Goal: Book appointment/travel/reservation

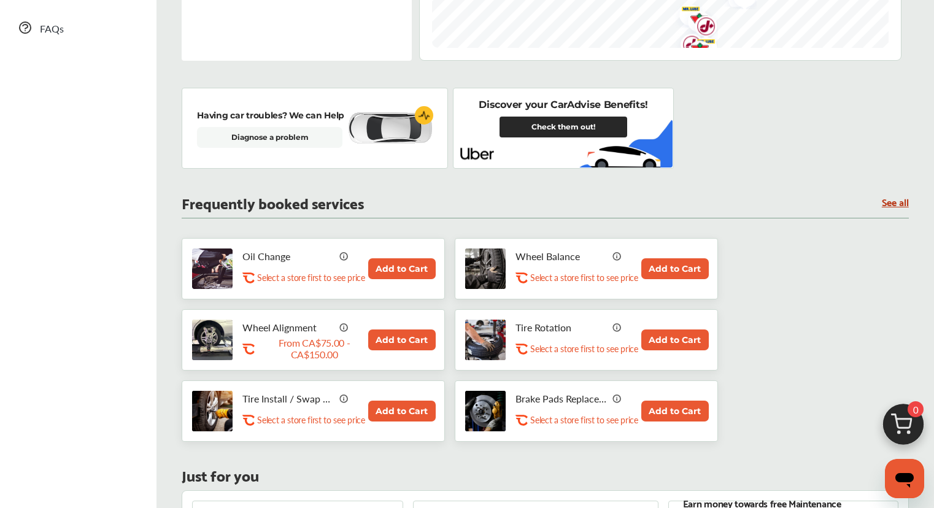
scroll to position [315, 0]
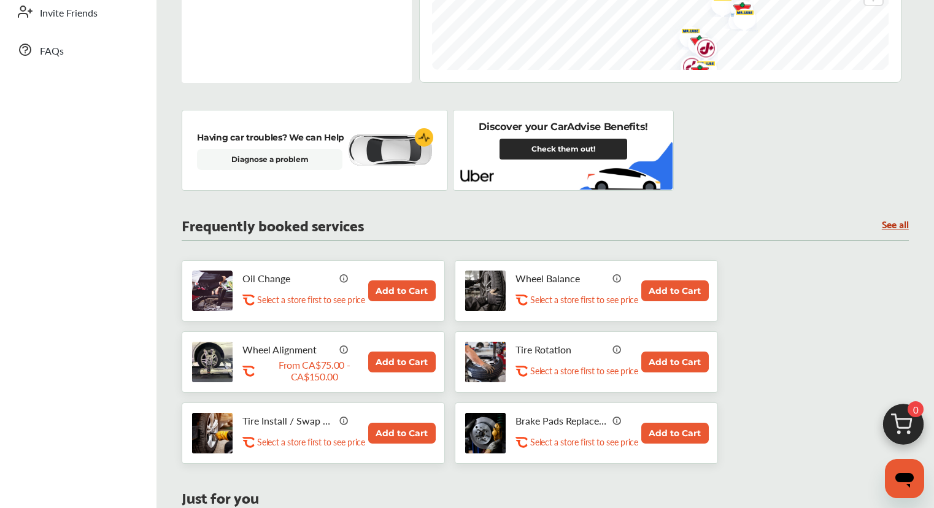
click at [396, 281] on button "Add to Cart" at bounding box center [402, 290] width 68 height 21
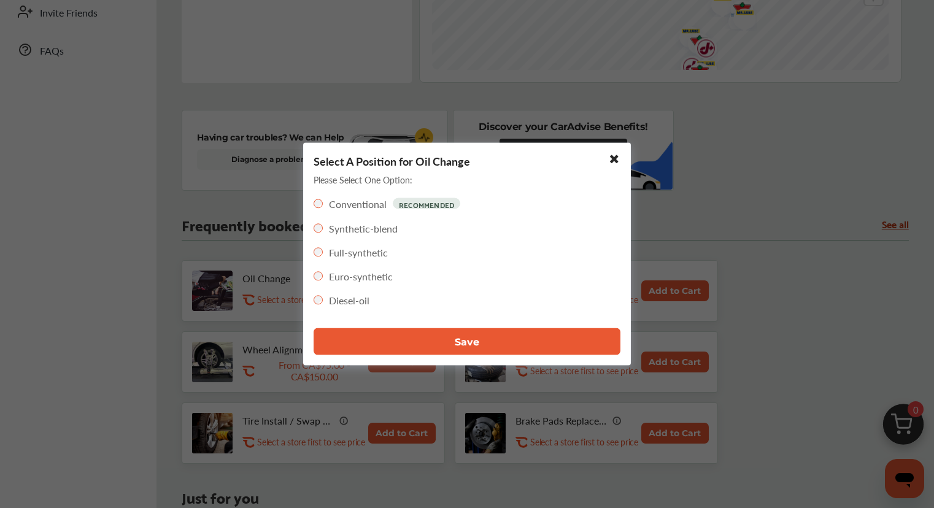
click at [492, 334] on button "Save" at bounding box center [467, 341] width 307 height 27
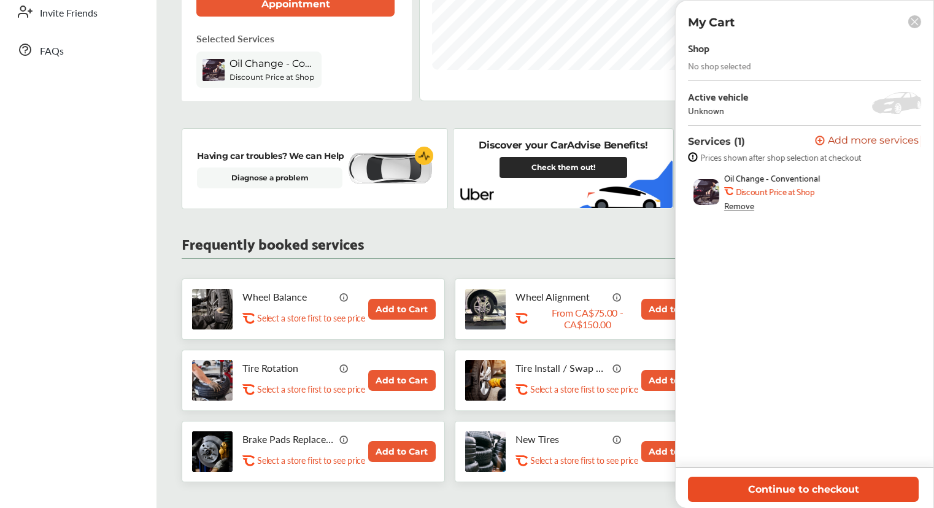
click at [811, 485] on button "Continue to checkout" at bounding box center [803, 489] width 231 height 25
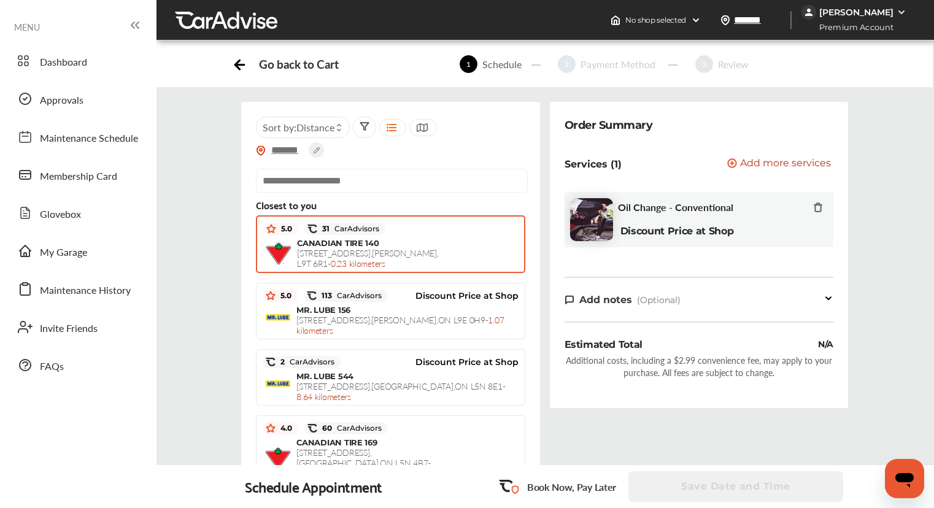
click at [435, 252] on span "[STREET_ADDRESS][PERSON_NAME] - 0.23 kilometers" at bounding box center [367, 258] width 141 height 23
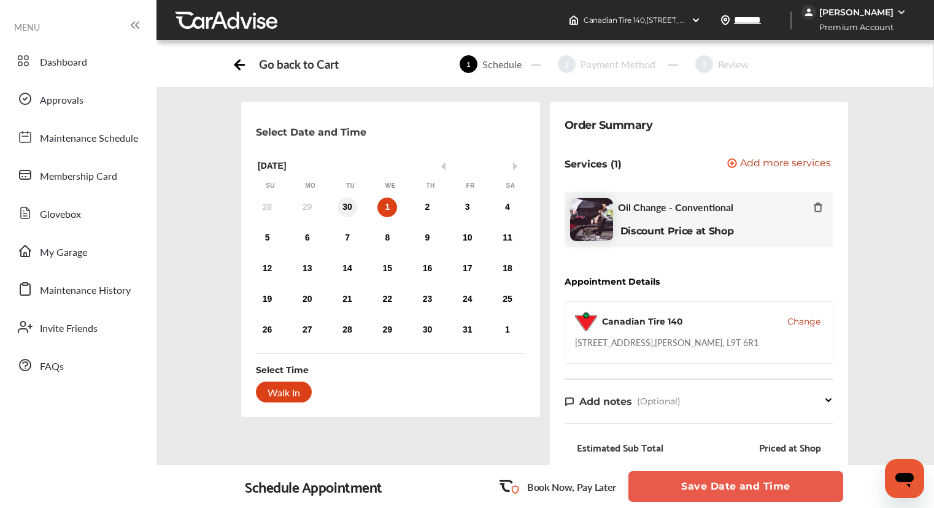
click at [350, 209] on div "30" at bounding box center [348, 208] width 20 height 20
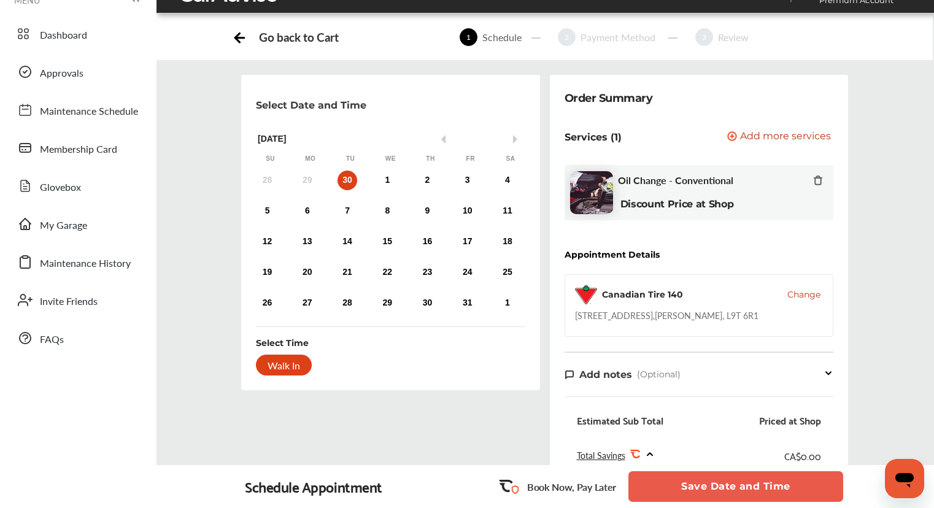
scroll to position [18, 0]
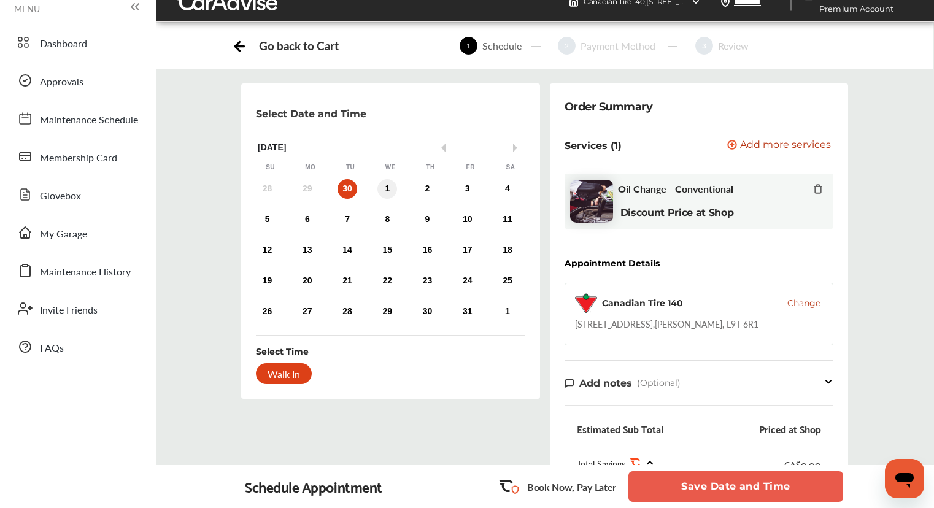
click at [390, 188] on div "1" at bounding box center [387, 189] width 20 height 20
click at [426, 188] on div "2" at bounding box center [428, 189] width 20 height 20
click at [458, 187] on div "3" at bounding box center [468, 189] width 20 height 20
click at [353, 185] on div "30" at bounding box center [348, 189] width 20 height 20
click at [291, 372] on div "Walk In" at bounding box center [284, 373] width 56 height 21
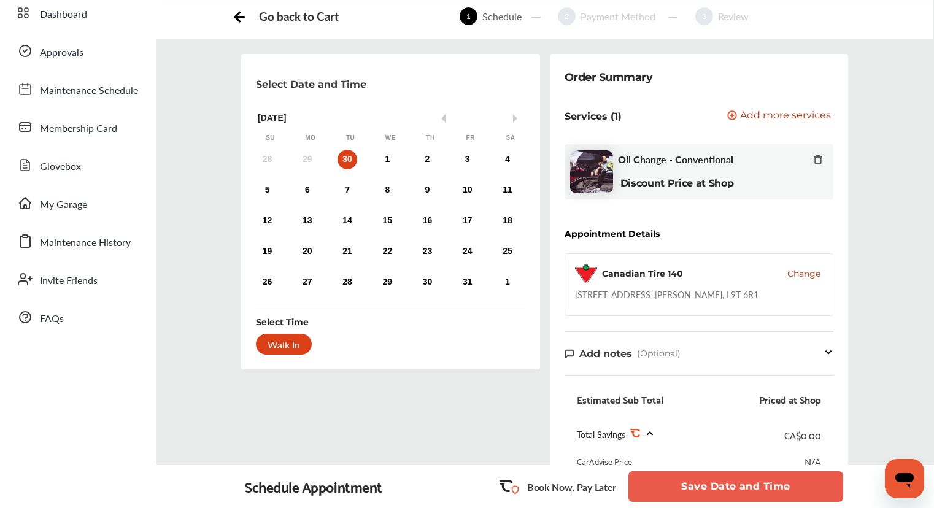
scroll to position [50, 0]
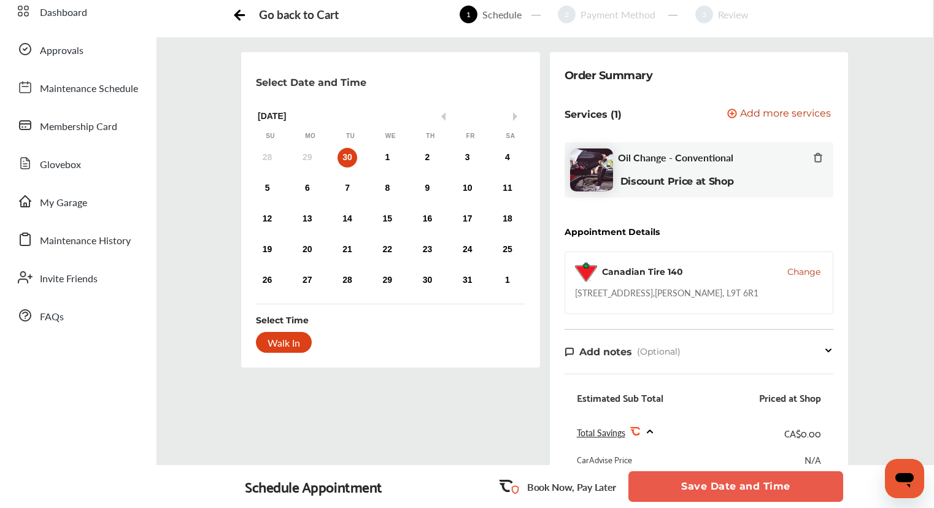
click at [757, 490] on button "Save Date and Time" at bounding box center [735, 486] width 215 height 31
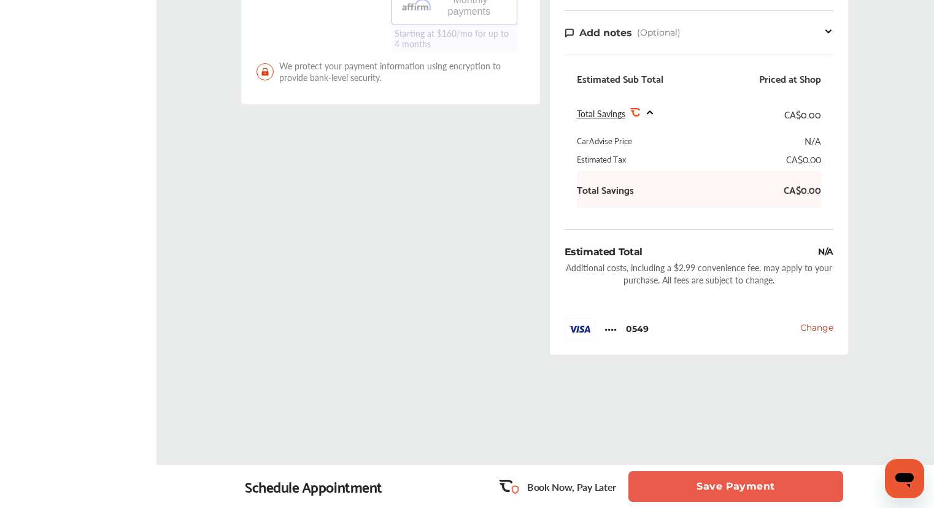
scroll to position [383, 0]
click at [751, 487] on button "Save Payment" at bounding box center [735, 486] width 215 height 31
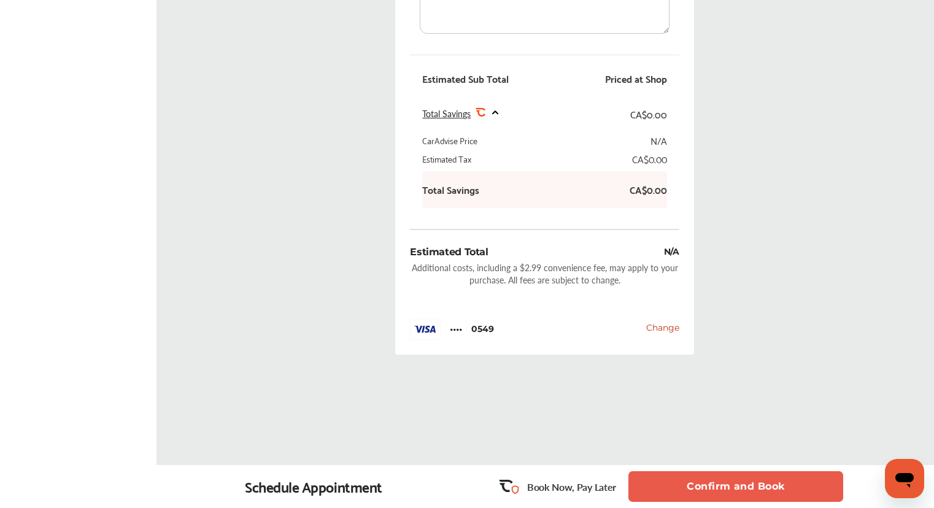
scroll to position [484, 0]
click at [738, 481] on button "Confirm and Book" at bounding box center [735, 486] width 215 height 31
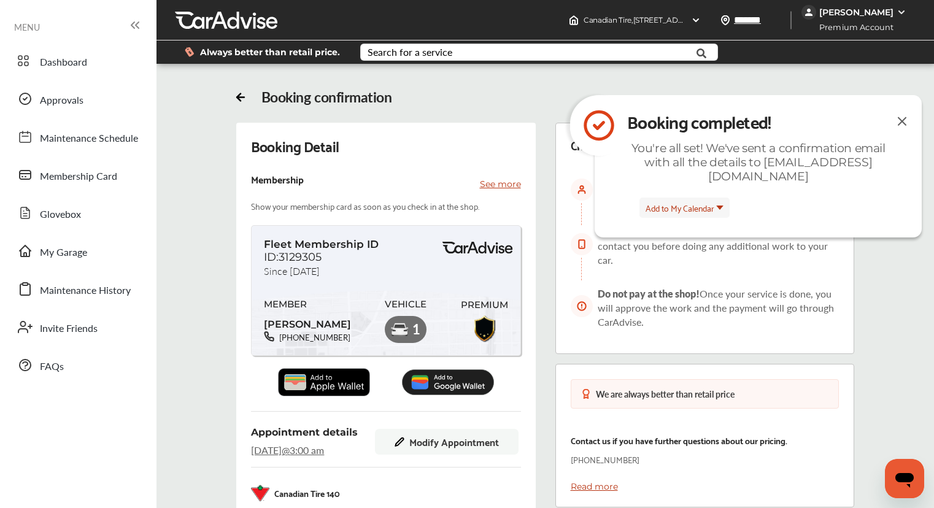
click at [903, 119] on img at bounding box center [902, 121] width 15 height 15
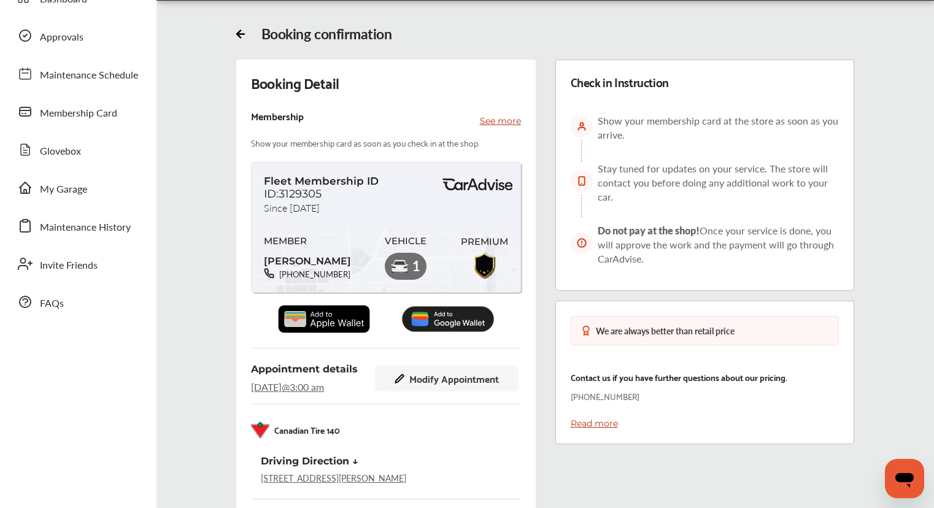
scroll to position [54, 0]
